Goal: Task Accomplishment & Management: Use online tool/utility

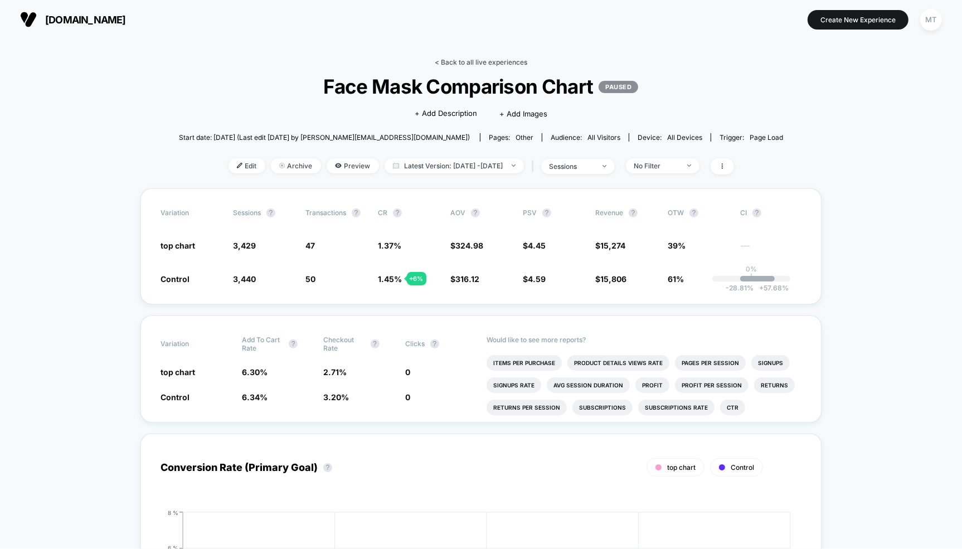
click at [484, 60] on link "< Back to all live experiences" at bounding box center [481, 62] width 92 height 8
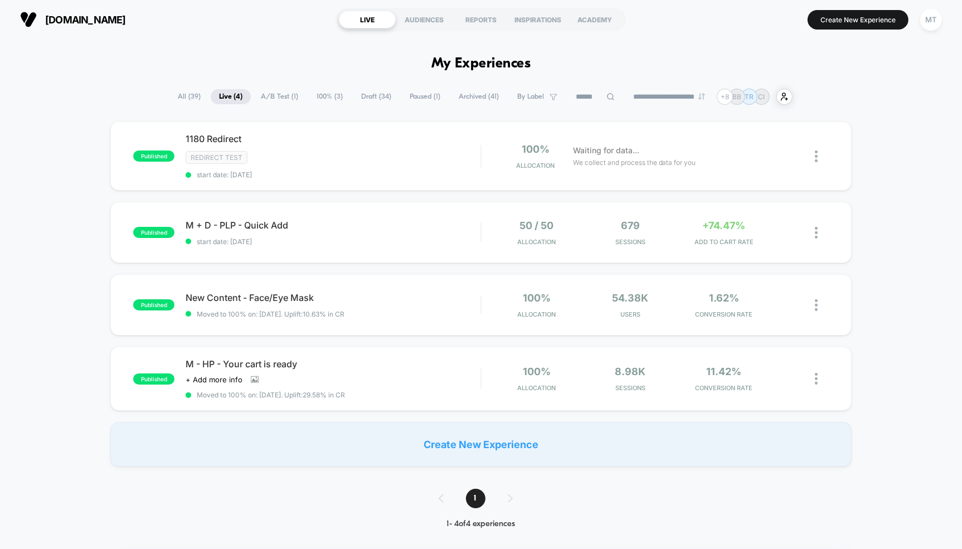
click at [356, 94] on span "Draft ( 34 )" at bounding box center [376, 96] width 47 height 15
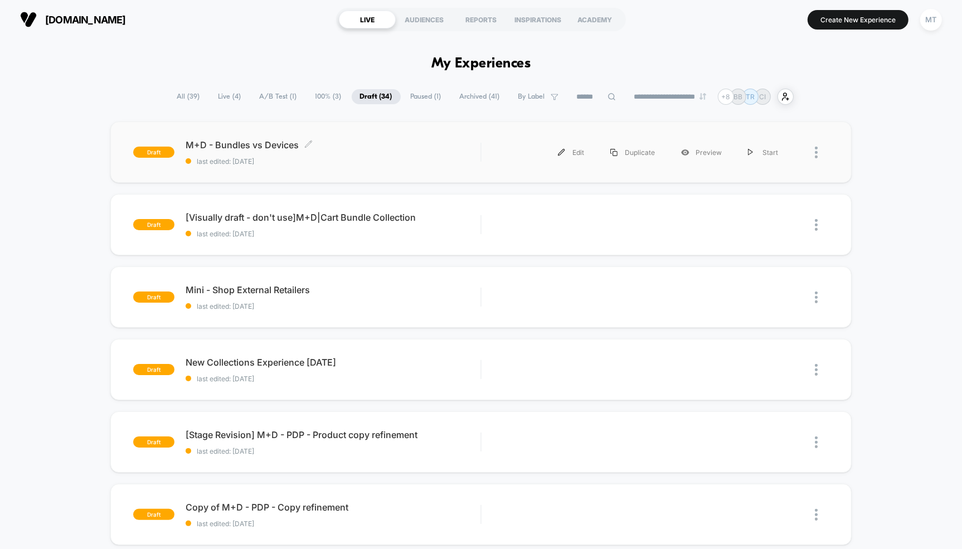
click at [204, 142] on span "M+D - Bundles vs Devices Click to edit experience details" at bounding box center [333, 144] width 295 height 11
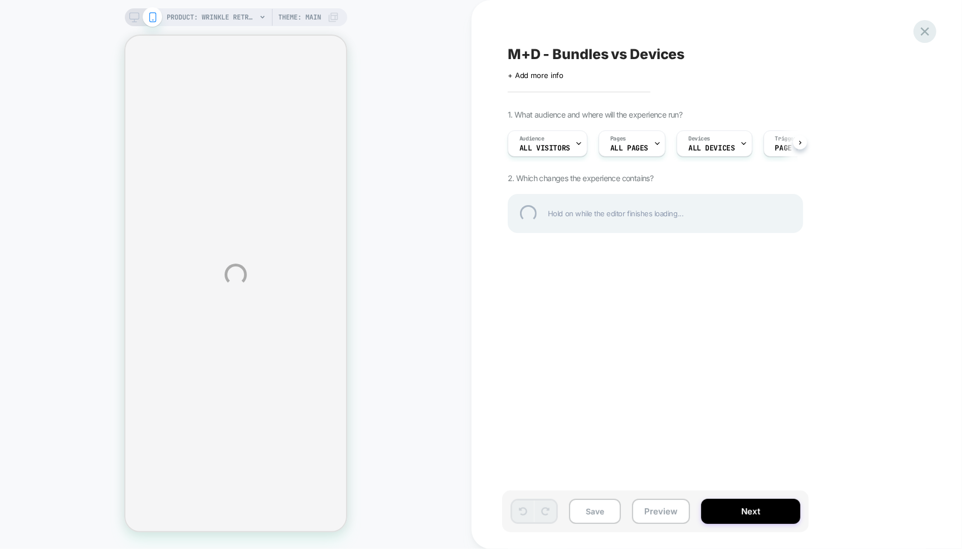
click at [927, 29] on div at bounding box center [924, 31] width 23 height 23
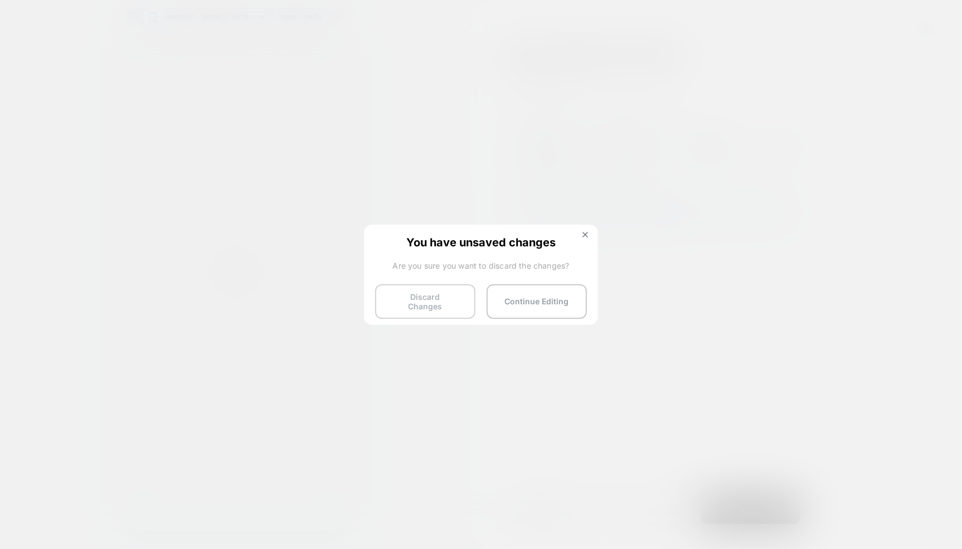
click at [418, 299] on button "Discard Changes" at bounding box center [425, 301] width 100 height 35
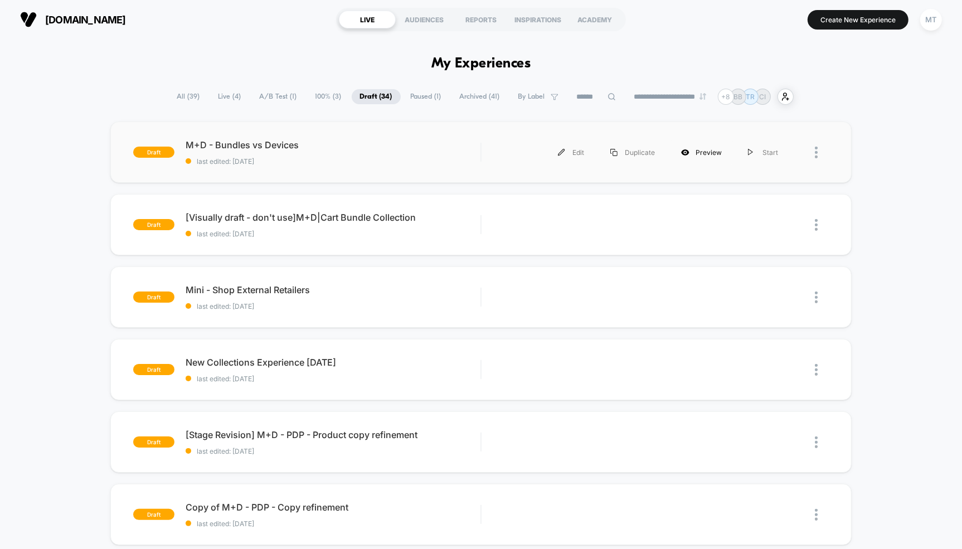
click at [704, 153] on div "Preview" at bounding box center [701, 152] width 67 height 25
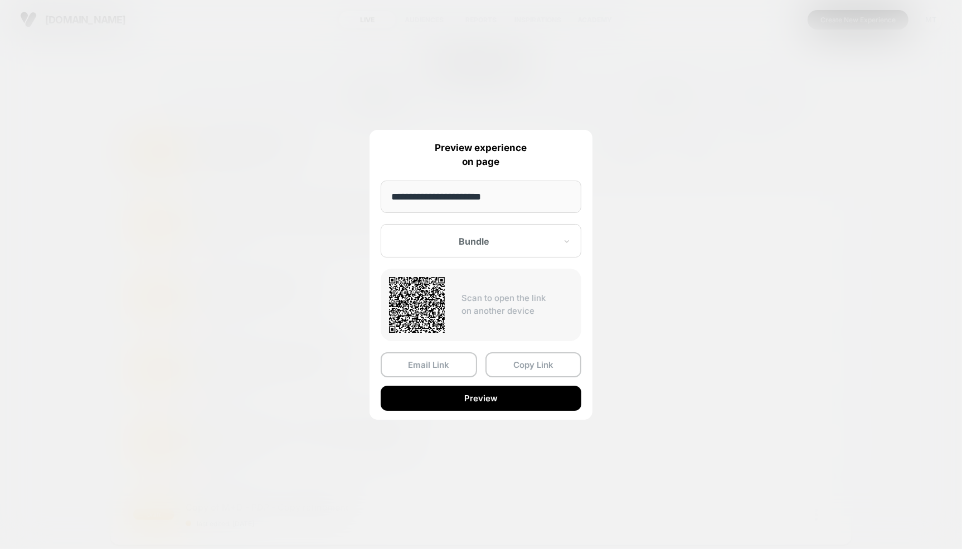
click at [493, 412] on div "**********" at bounding box center [480, 275] width 223 height 290
click at [471, 394] on button "Preview" at bounding box center [481, 398] width 201 height 25
